Goal: Check status: Check status

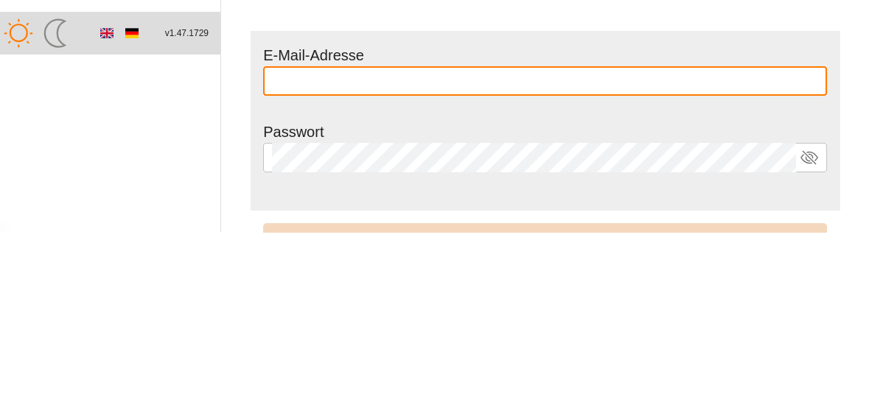
click at [685, 273] on input "text" at bounding box center [545, 267] width 546 height 29
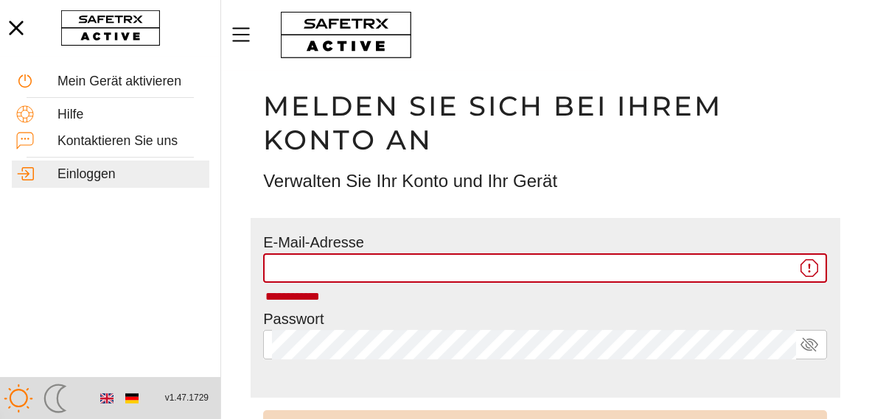
type input "**********"
click at [511, 274] on input "**********" at bounding box center [534, 267] width 524 height 29
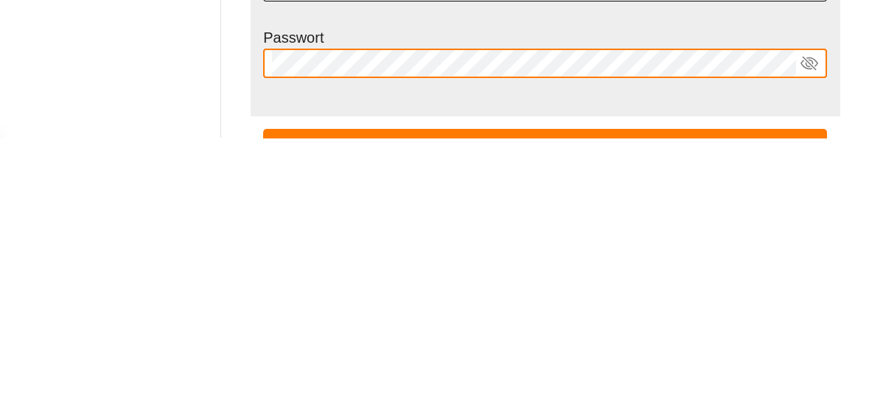
click at [263, 410] on button "Anmelden" at bounding box center [545, 427] width 564 height 34
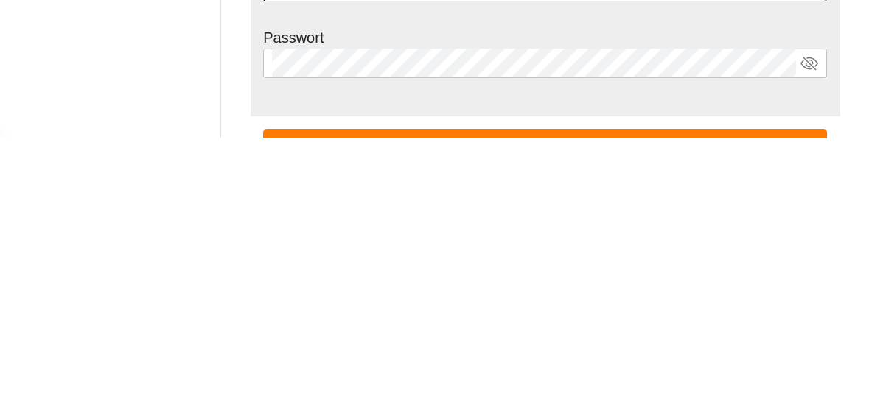
scroll to position [71, 0]
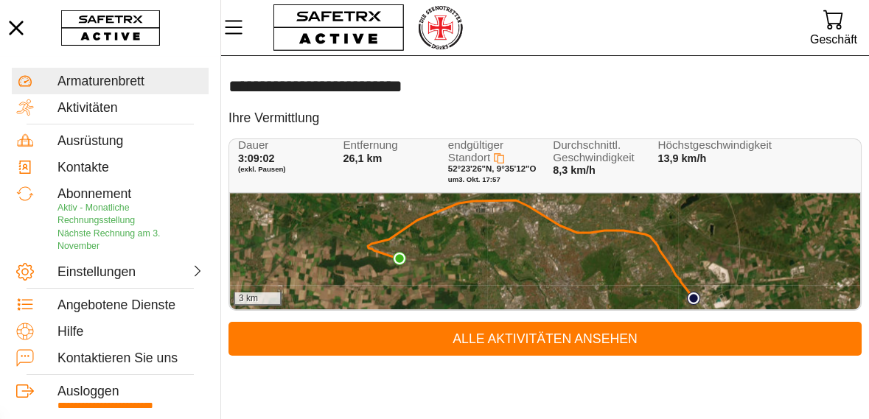
click at [467, 259] on div "3 km" at bounding box center [545, 251] width 630 height 116
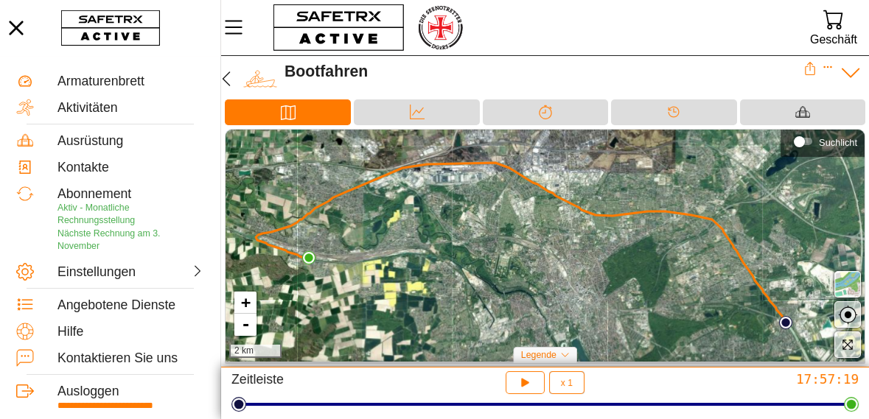
click at [473, 261] on div "+ - 2 km" at bounding box center [544, 246] width 639 height 232
click at [845, 349] on icon "button" at bounding box center [847, 344] width 13 height 13
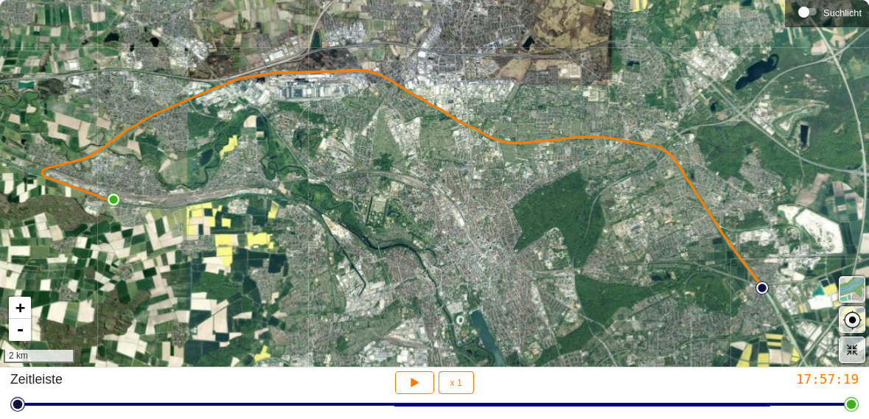
click at [849, 285] on span "button" at bounding box center [852, 290] width 18 height 18
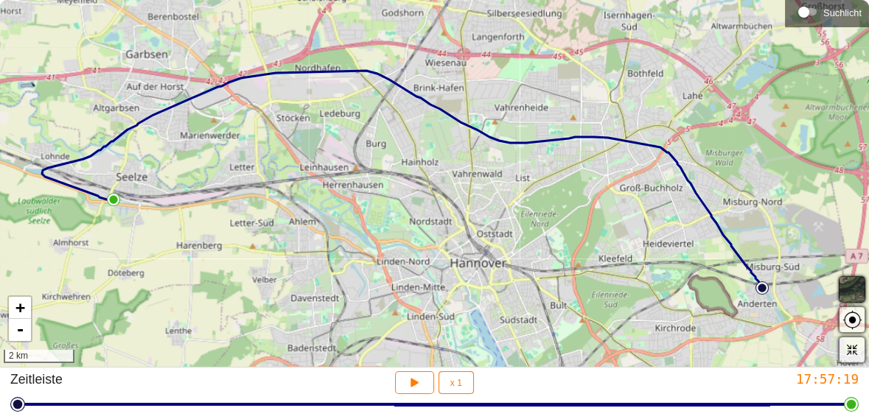
click at [848, 288] on span "button" at bounding box center [852, 290] width 18 height 18
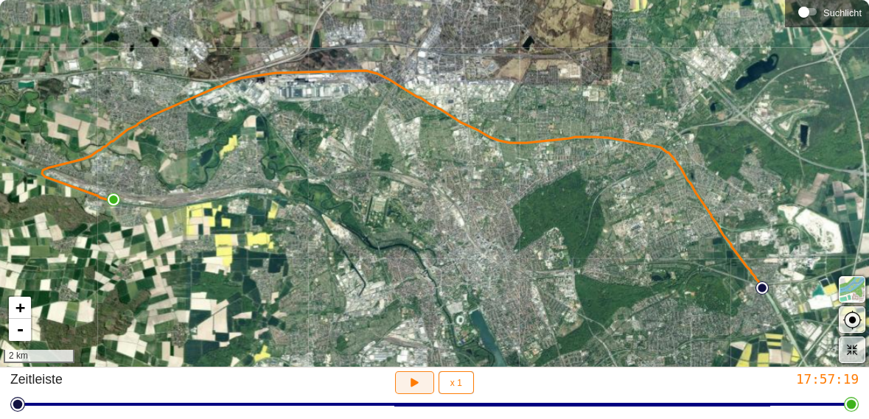
click at [416, 385] on icon "button" at bounding box center [414, 382] width 15 height 15
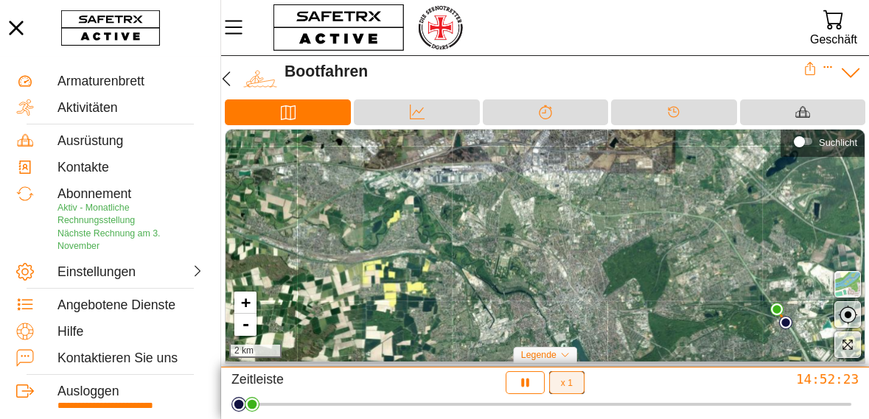
click at [578, 383] on button "x 1" at bounding box center [566, 382] width 35 height 23
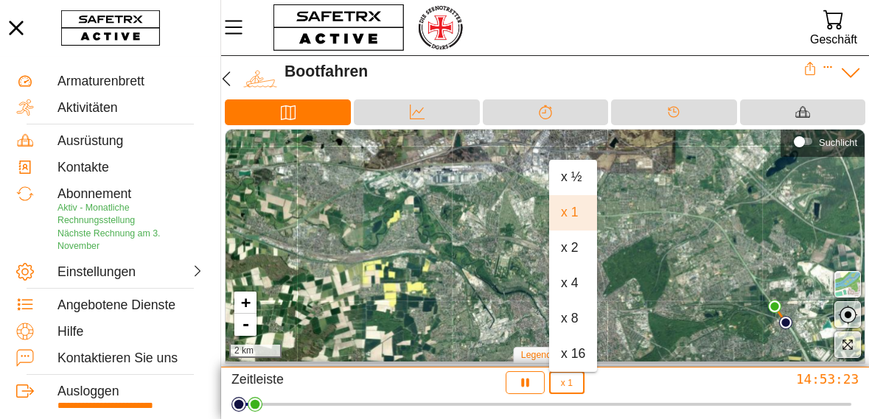
click at [573, 248] on font "x 2" at bounding box center [570, 247] width 18 height 15
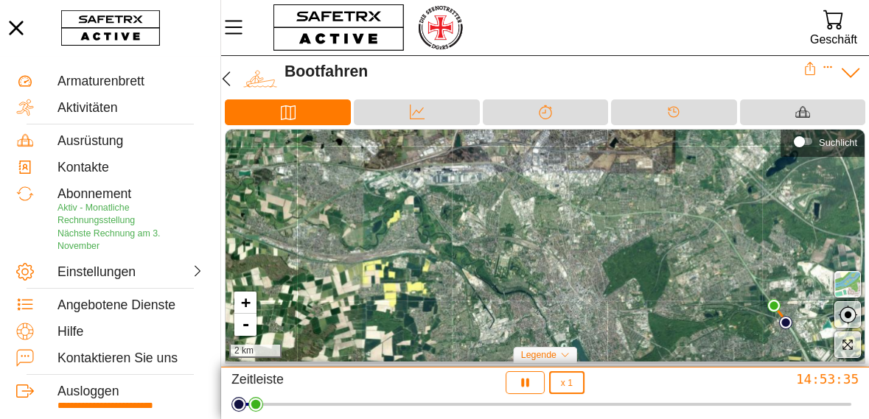
scroll to position [0, 4]
click at [574, 387] on button "x 1" at bounding box center [566, 382] width 35 height 23
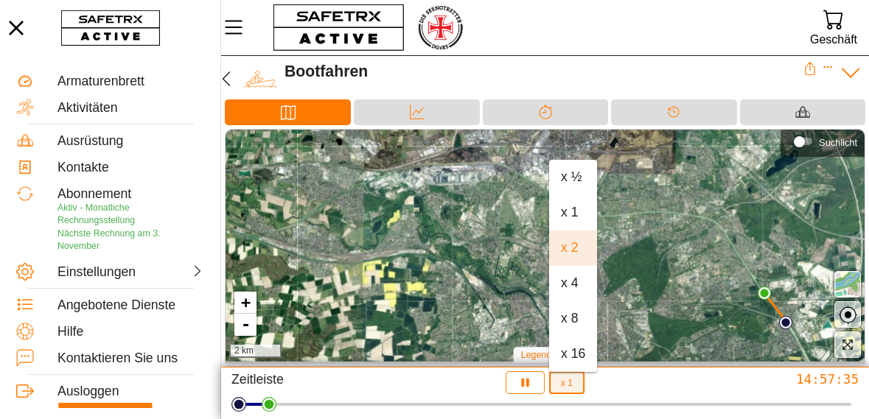
scroll to position [0, 0]
click at [577, 284] on div "x 4" at bounding box center [573, 283] width 24 height 15
type input "4"
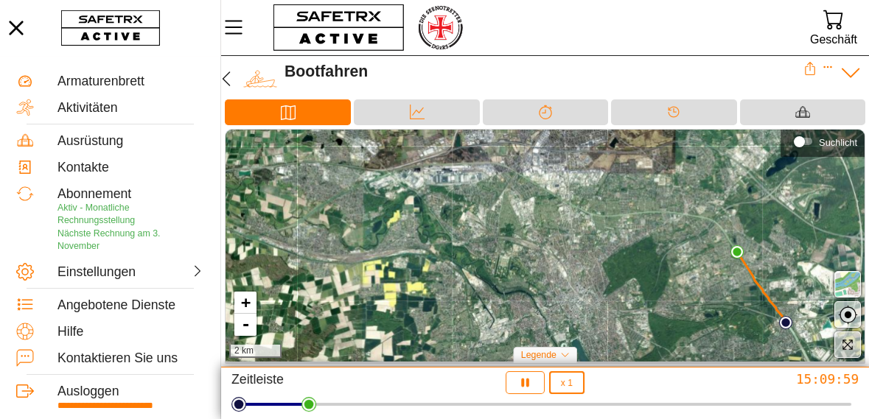
click at [847, 349] on icon "button" at bounding box center [847, 344] width 13 height 13
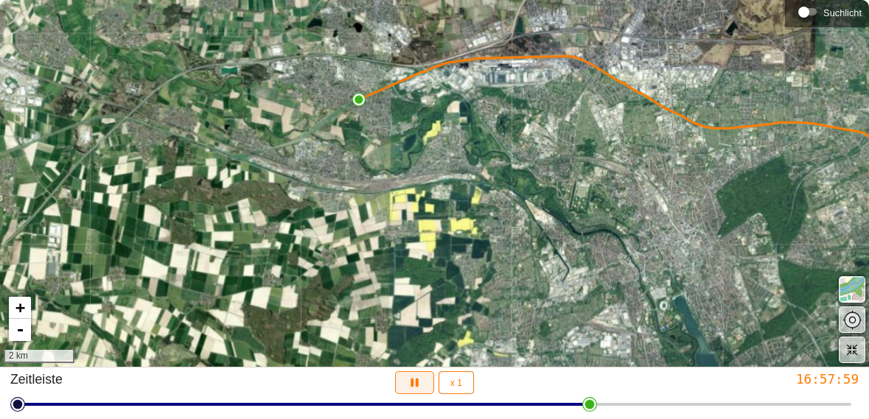
click at [416, 385] on icon "button" at bounding box center [413, 383] width 7 height 9
click at [413, 379] on icon "button" at bounding box center [414, 382] width 15 height 15
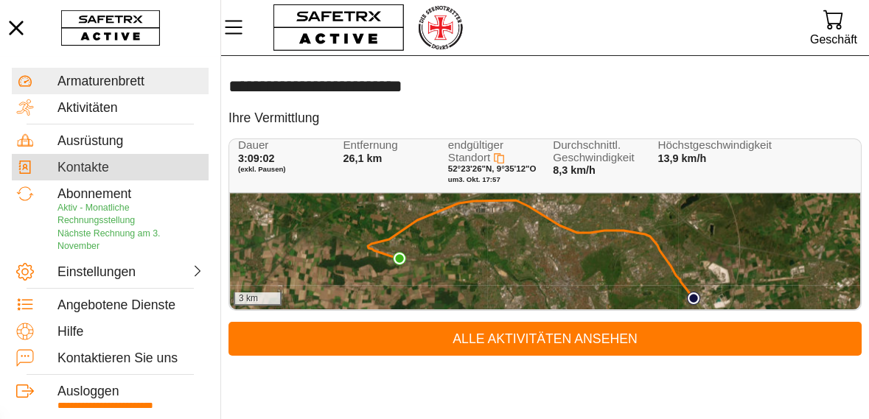
click at [104, 173] on font "Kontakte" at bounding box center [83, 167] width 52 height 15
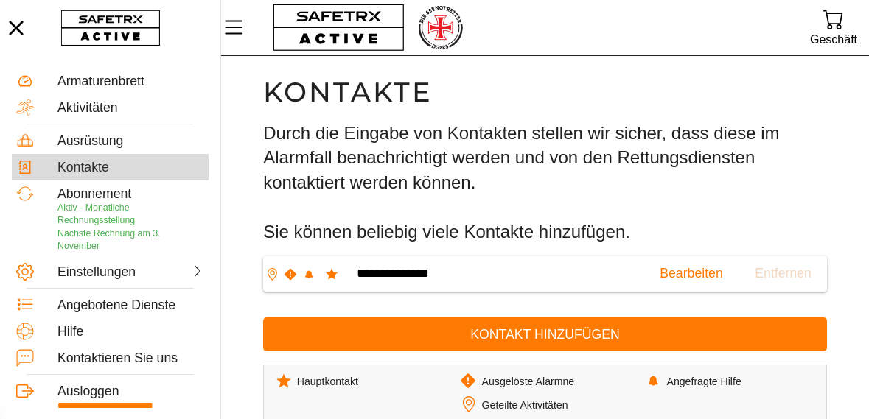
scroll to position [1, 0]
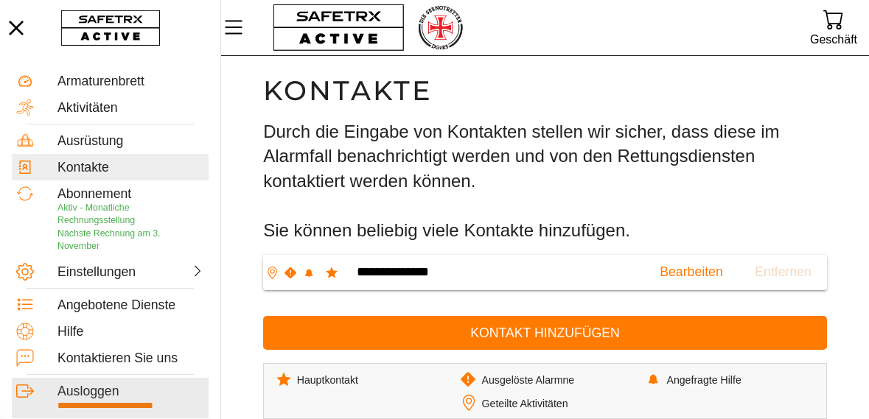
click at [119, 384] on div "Ausloggen" at bounding box center [130, 391] width 147 height 15
